Goal: Check status: Check status

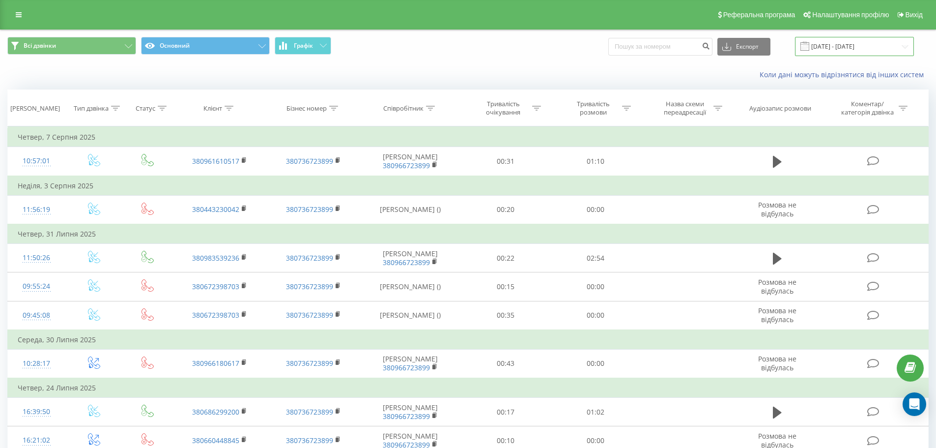
click at [852, 46] on input "[DATE] - [DATE]" at bounding box center [854, 46] width 119 height 19
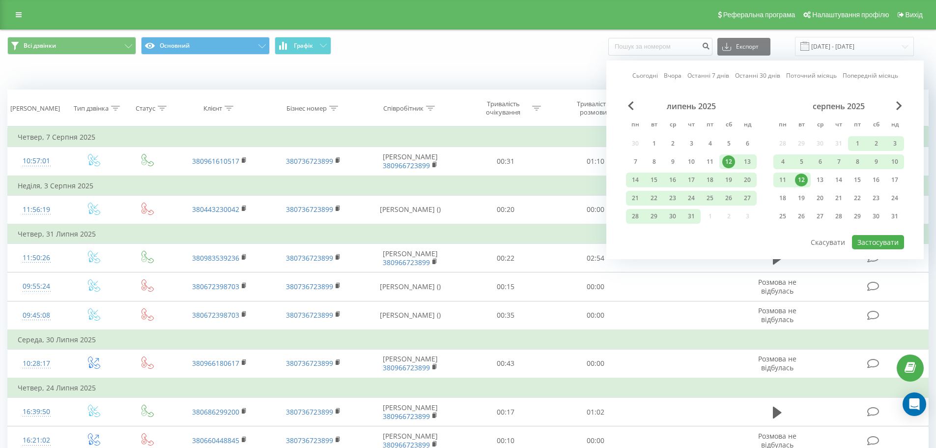
click at [653, 74] on link "Сьогодні" at bounding box center [645, 75] width 26 height 9
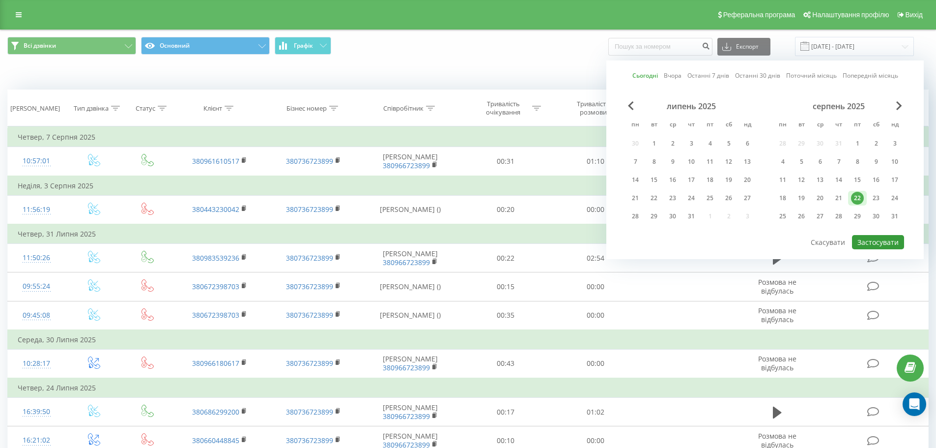
click at [877, 239] on button "Застосувати" at bounding box center [878, 242] width 52 height 14
type input "[DATE] - [DATE]"
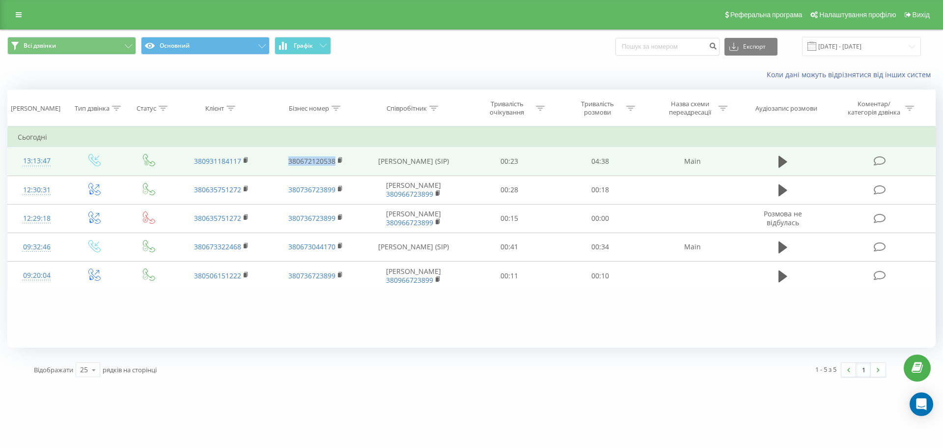
drag, startPoint x: 285, startPoint y: 162, endPoint x: 335, endPoint y: 163, distance: 49.1
click at [335, 163] on td "380672120538" at bounding box center [316, 161] width 94 height 28
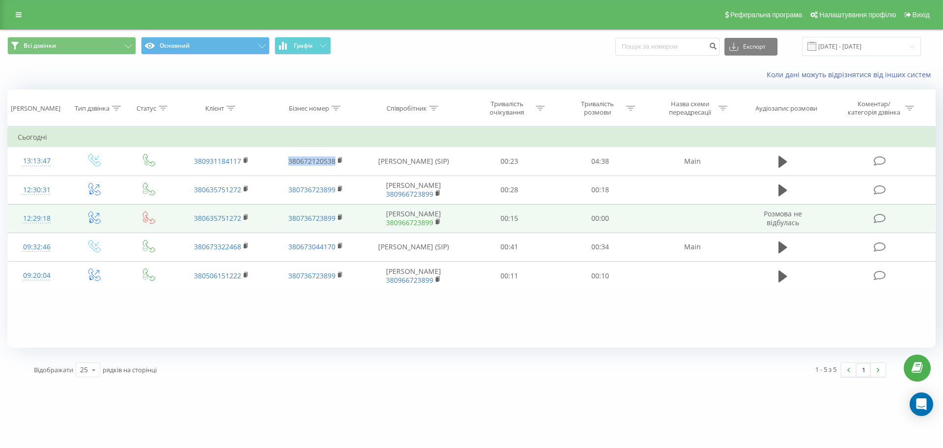
copy link "380672120538"
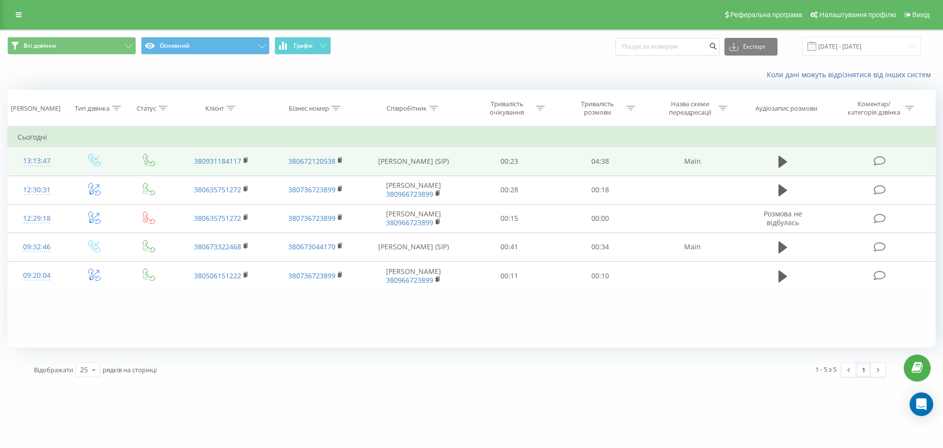
click at [382, 166] on td "[PERSON_NAME] (SIP)" at bounding box center [414, 161] width 102 height 28
click at [779, 161] on icon at bounding box center [783, 162] width 9 height 12
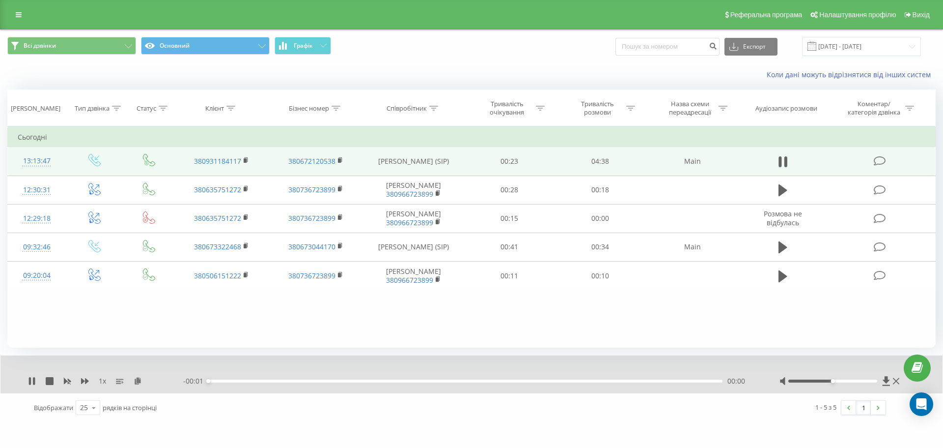
click at [220, 381] on div "00:00" at bounding box center [465, 380] width 514 height 3
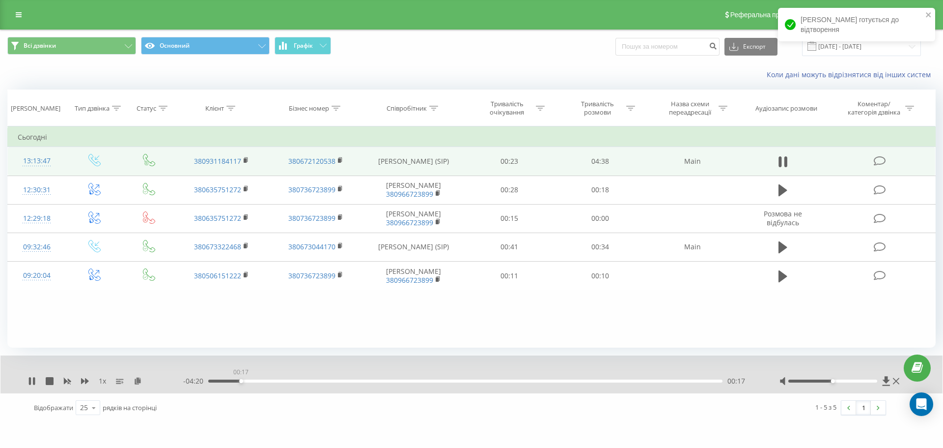
click at [240, 380] on div "00:17" at bounding box center [465, 380] width 514 height 3
click at [278, 384] on div "- 04:21 00:17 00:17" at bounding box center [469, 381] width 572 height 10
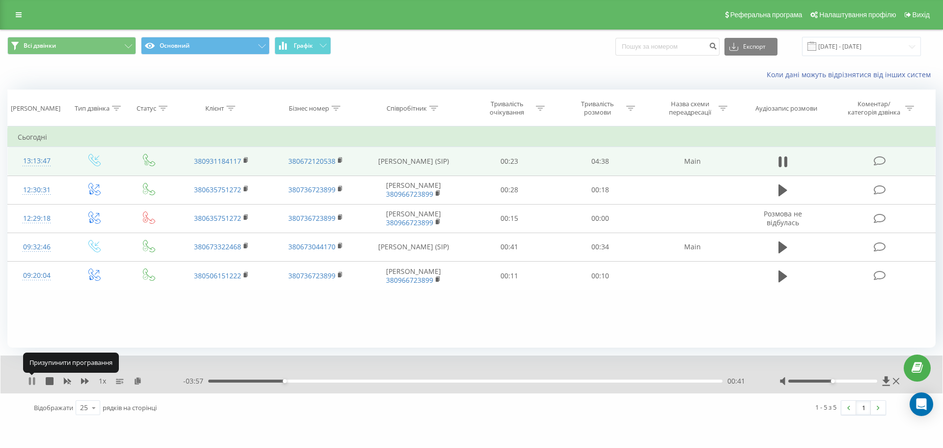
click at [30, 380] on icon at bounding box center [30, 381] width 2 height 8
click at [184, 155] on td "380931184117" at bounding box center [221, 161] width 94 height 28
click at [187, 154] on td "380931184117" at bounding box center [221, 161] width 94 height 28
click at [243, 158] on td "380931184117" at bounding box center [221, 161] width 94 height 28
click at [249, 160] on icon at bounding box center [246, 160] width 5 height 7
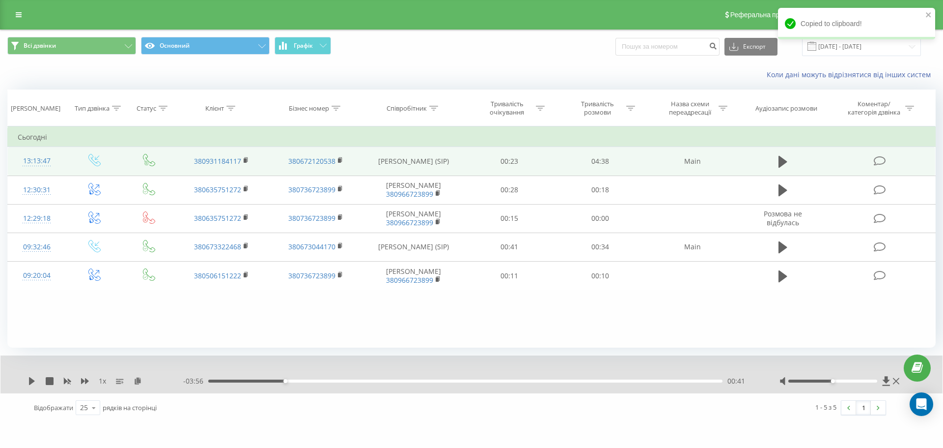
click at [191, 158] on td "380931184117" at bounding box center [221, 161] width 94 height 28
click at [187, 160] on td "380931184117" at bounding box center [221, 161] width 94 height 28
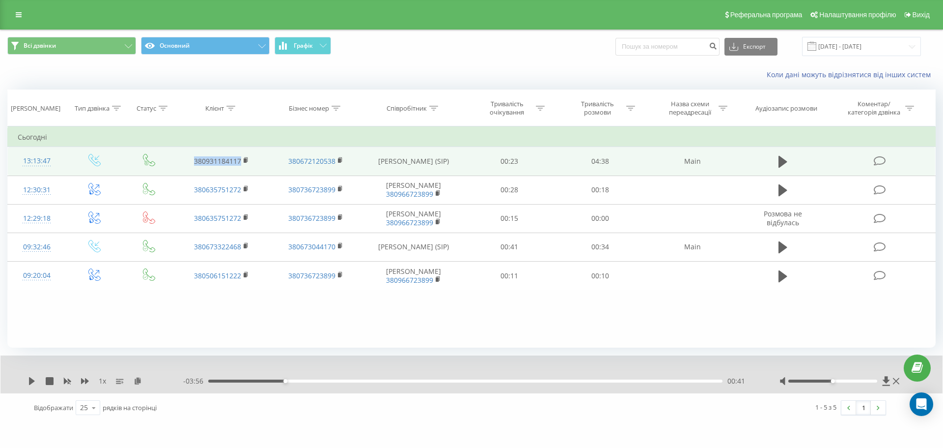
drag, startPoint x: 187, startPoint y: 156, endPoint x: 240, endPoint y: 161, distance: 52.8
click at [240, 161] on td "380931184117" at bounding box center [221, 161] width 94 height 28
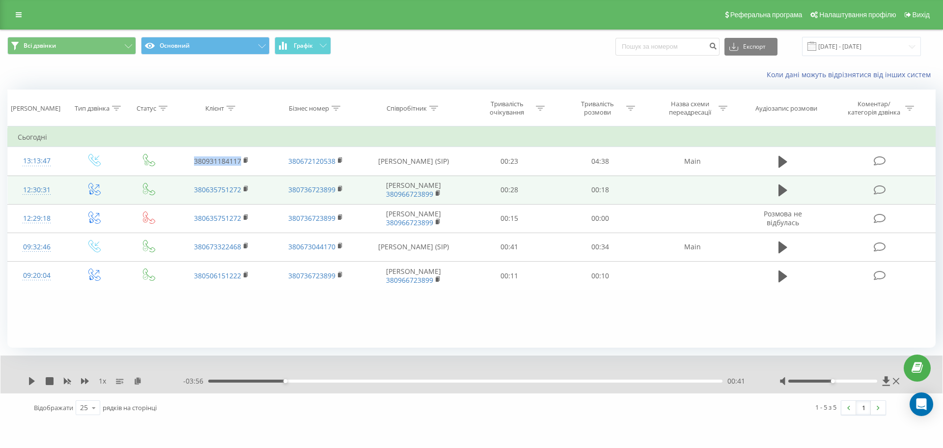
copy link "380931184117"
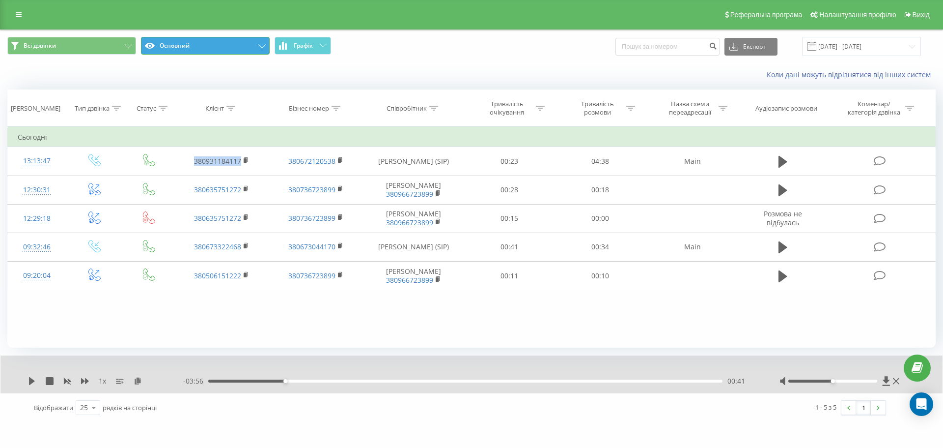
click at [262, 47] on icon at bounding box center [261, 46] width 7 height 4
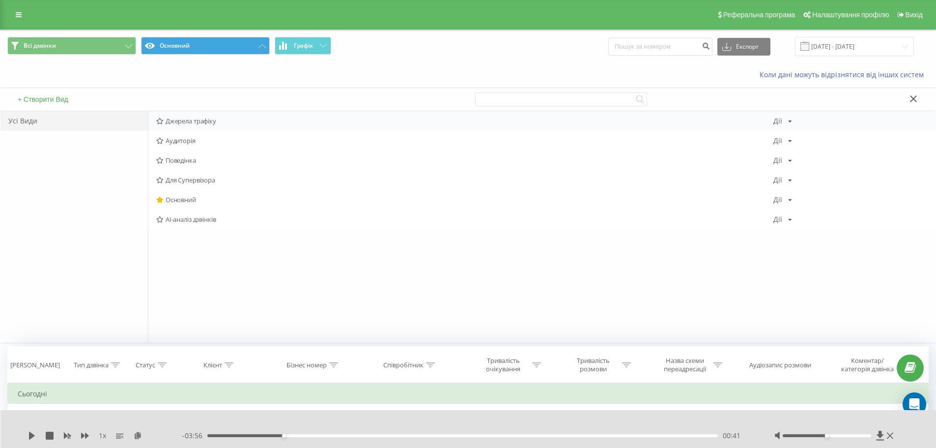
click at [205, 121] on span "Джерела трафіку" at bounding box center [464, 120] width 617 height 7
